Goal: Task Accomplishment & Management: Use online tool/utility

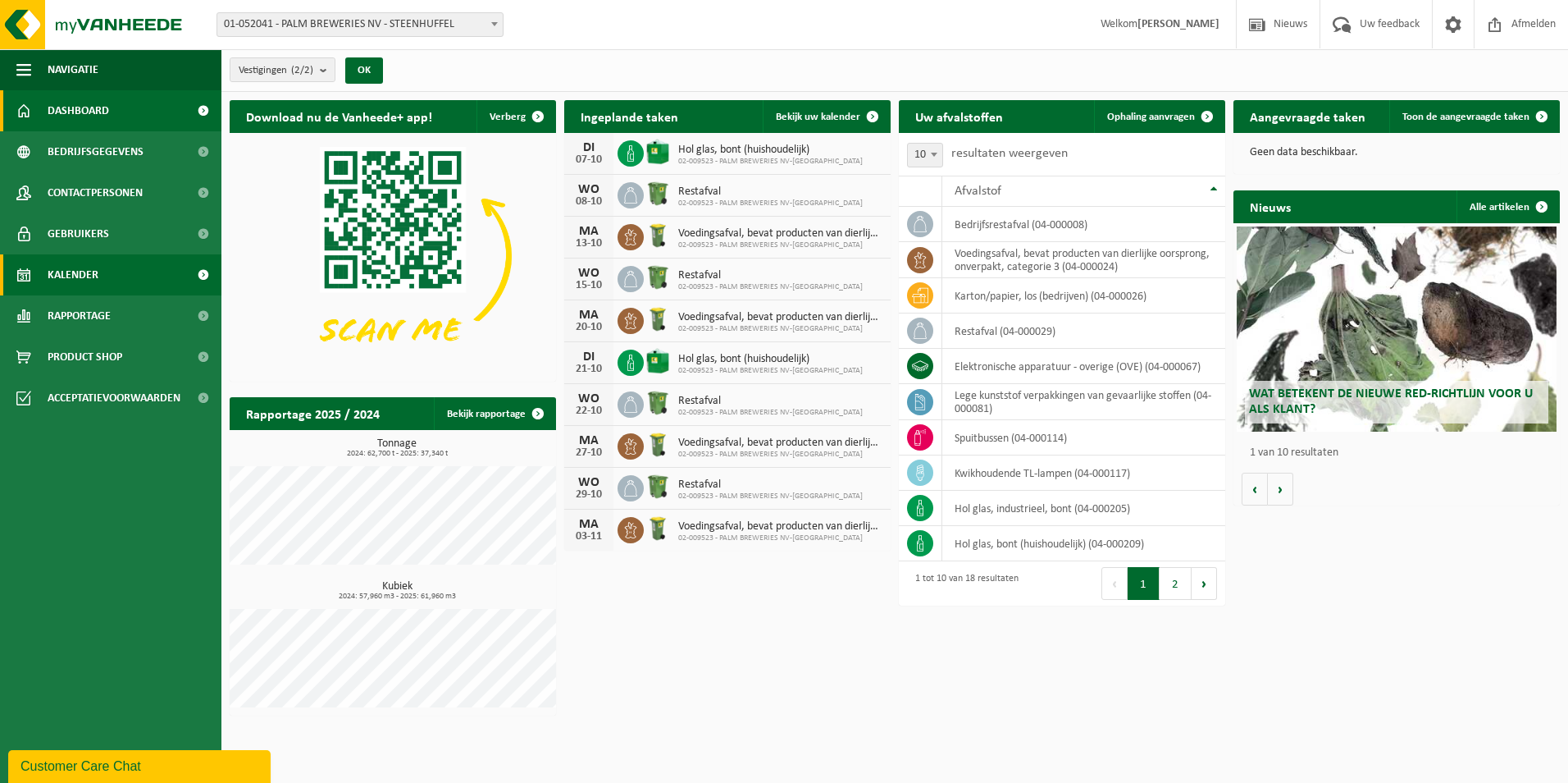
click at [113, 282] on link "Kalender" at bounding box center [110, 274] width 221 height 41
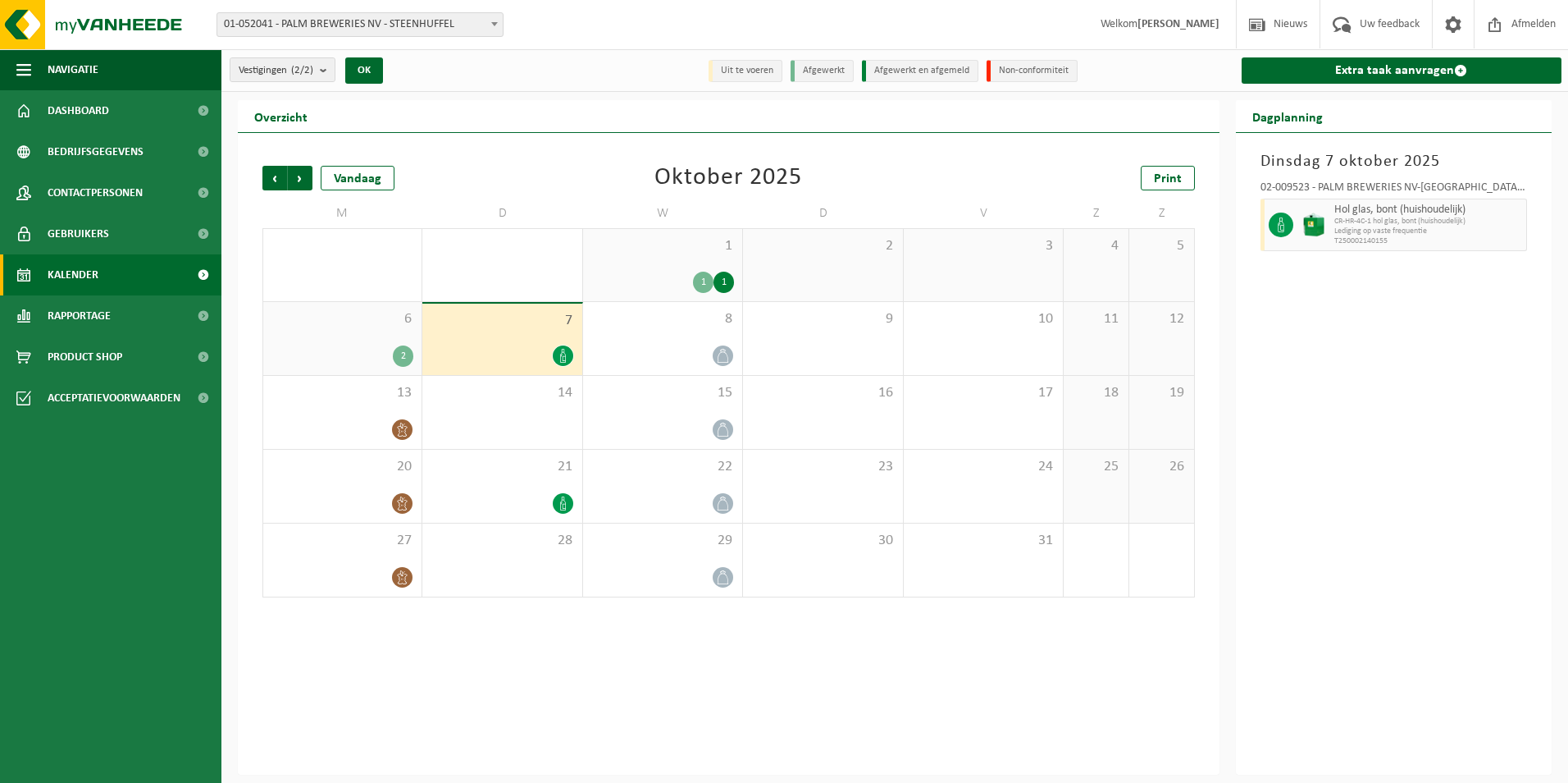
click at [111, 315] on span "Rapportage" at bounding box center [79, 315] width 64 height 41
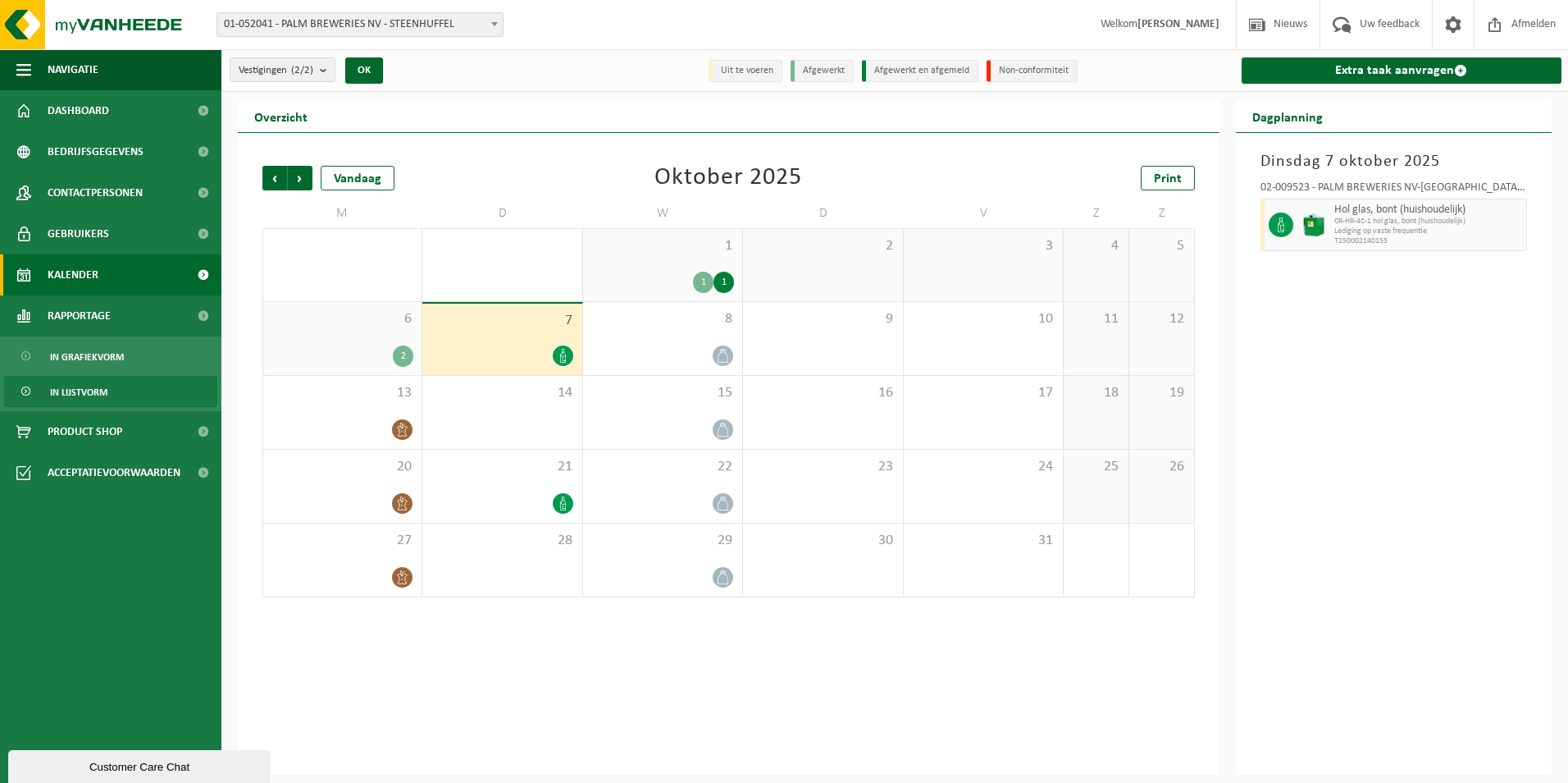
click at [84, 391] on span "In lijstvorm" at bounding box center [79, 392] width 58 height 31
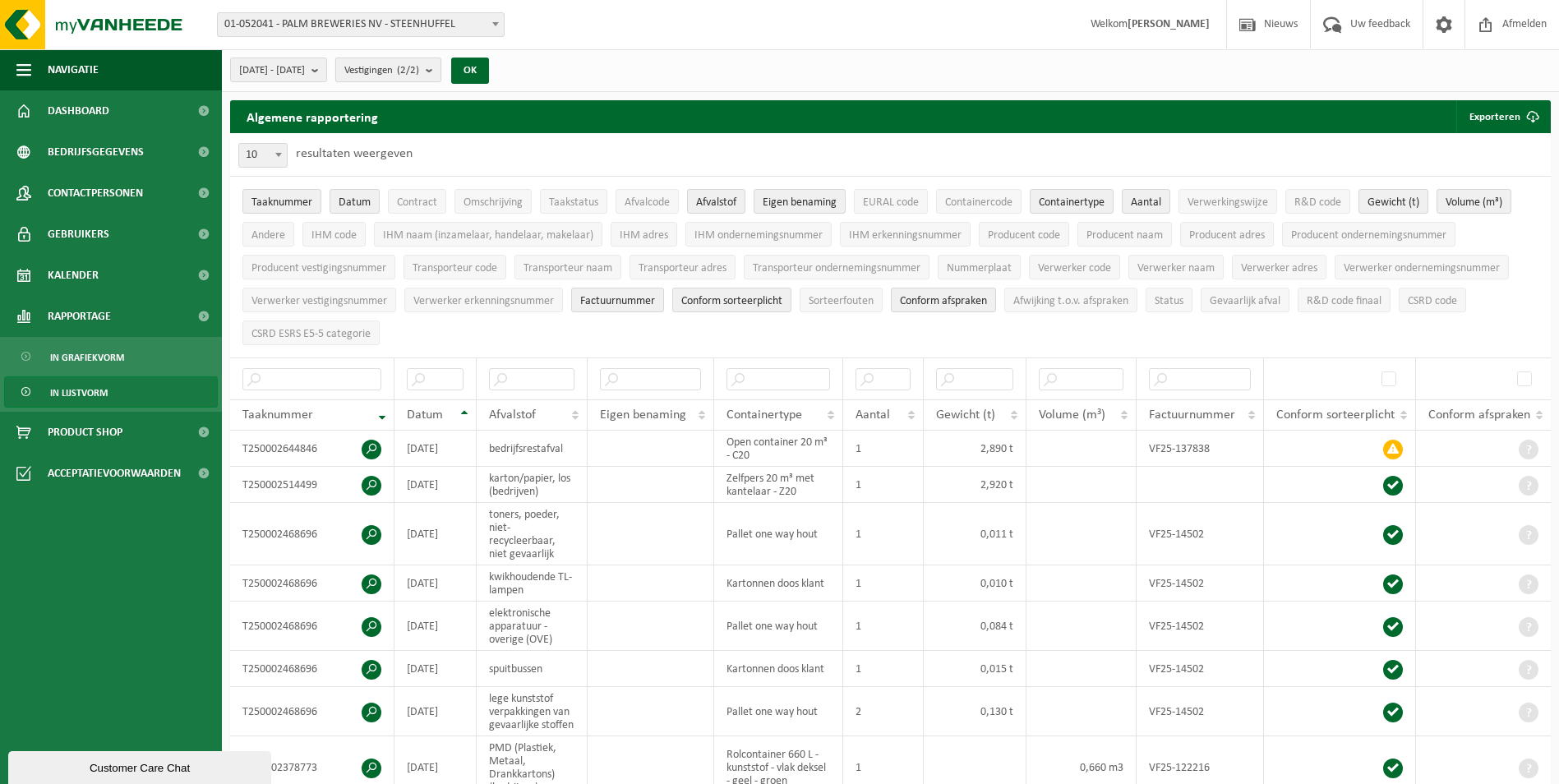
click at [419, 69] on count "(2/2)" at bounding box center [408, 69] width 22 height 10
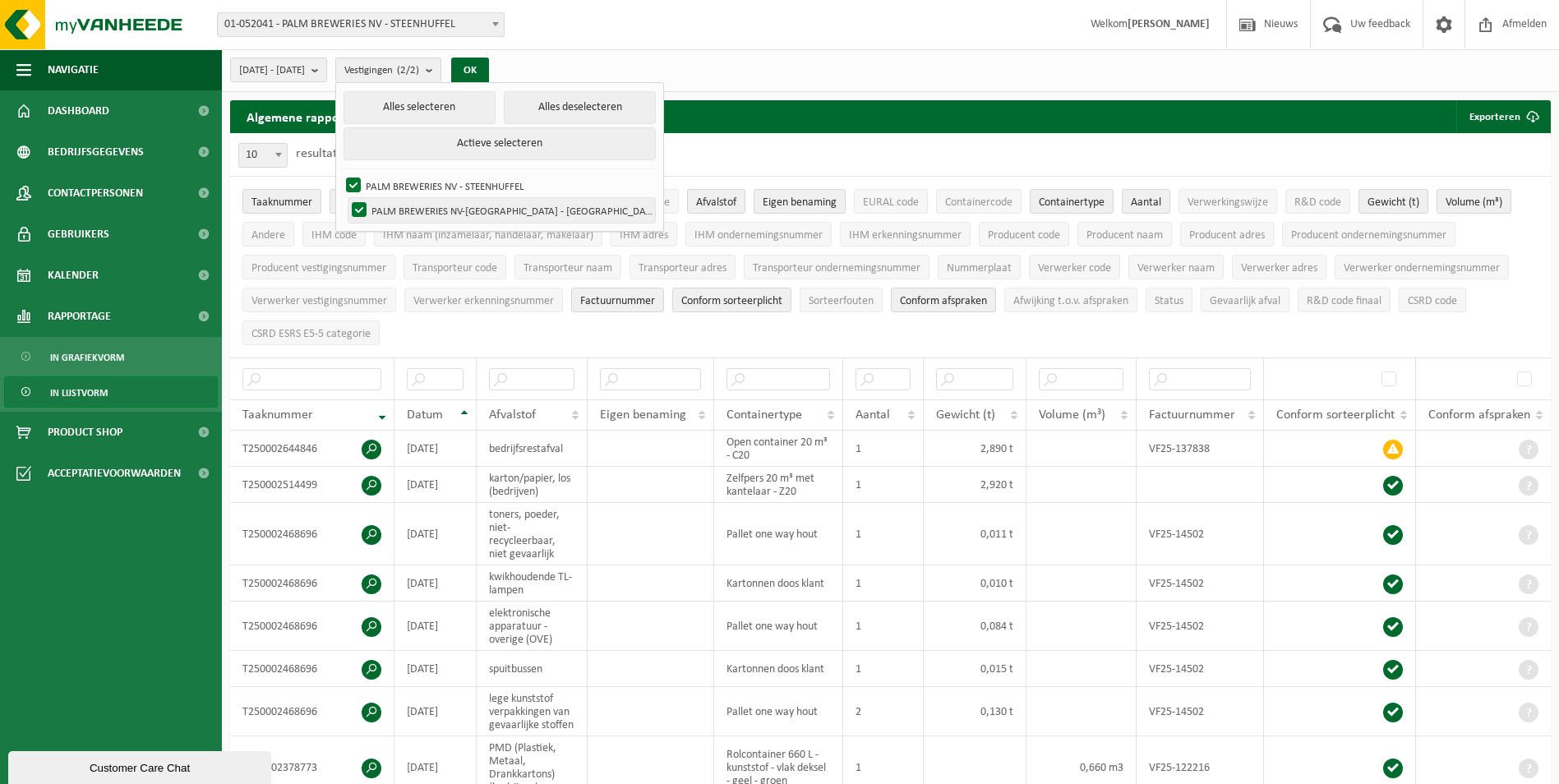
click at [394, 204] on label "PALM BREWERIES NV-[GEOGRAPHIC_DATA] - [GEOGRAPHIC_DATA]" at bounding box center [502, 210] width 307 height 25
click at [346, 198] on input "PALM BREWERIES NV-[GEOGRAPHIC_DATA] - [GEOGRAPHIC_DATA]" at bounding box center [345, 198] width 1 height 1
checkbox input "false"
click at [490, 70] on button "OK" at bounding box center [471, 71] width 38 height 27
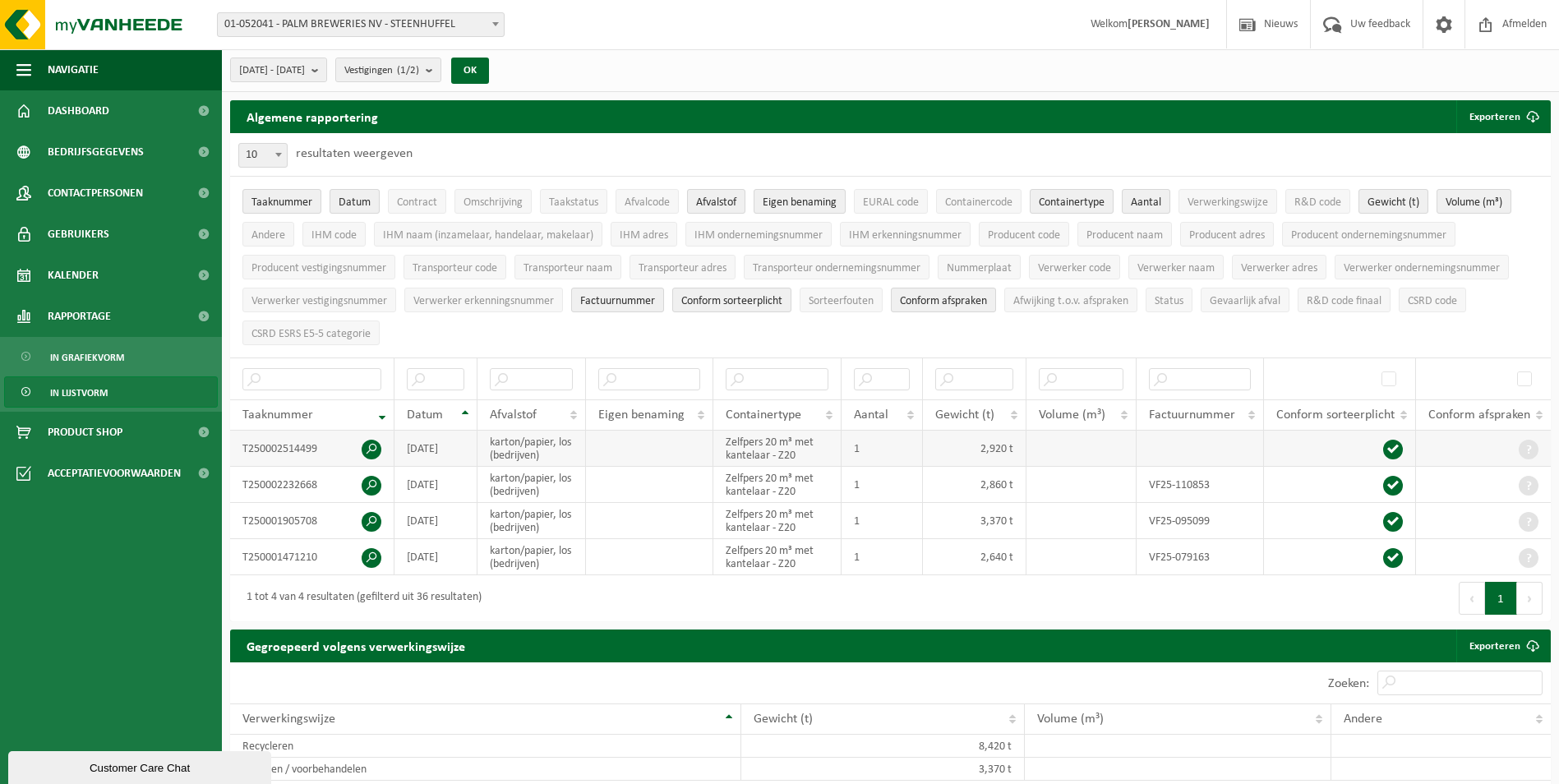
click at [375, 443] on span at bounding box center [371, 449] width 20 height 20
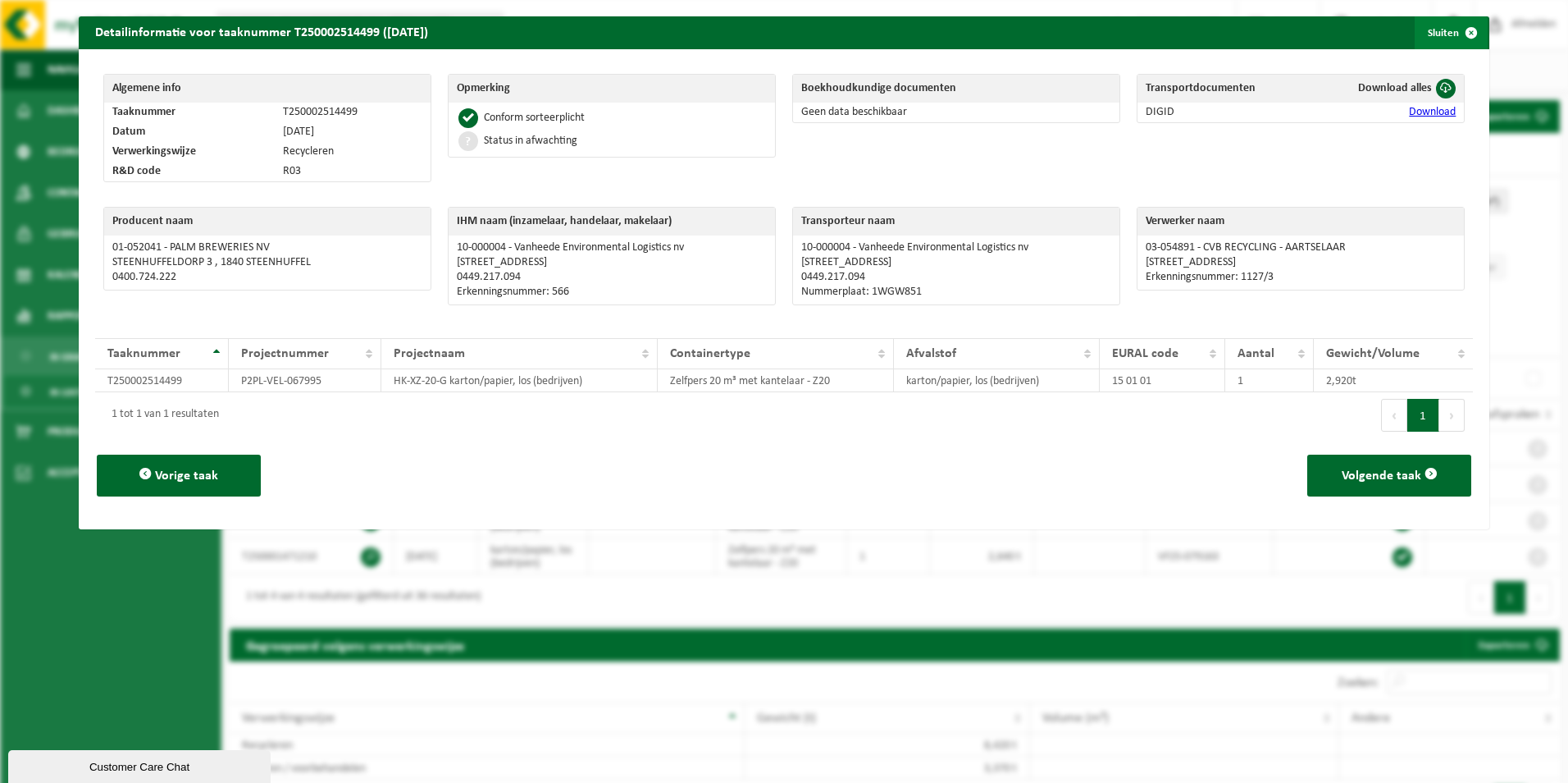
click at [1457, 31] on span "button" at bounding box center [1471, 32] width 33 height 33
